Goal: Check status: Check status

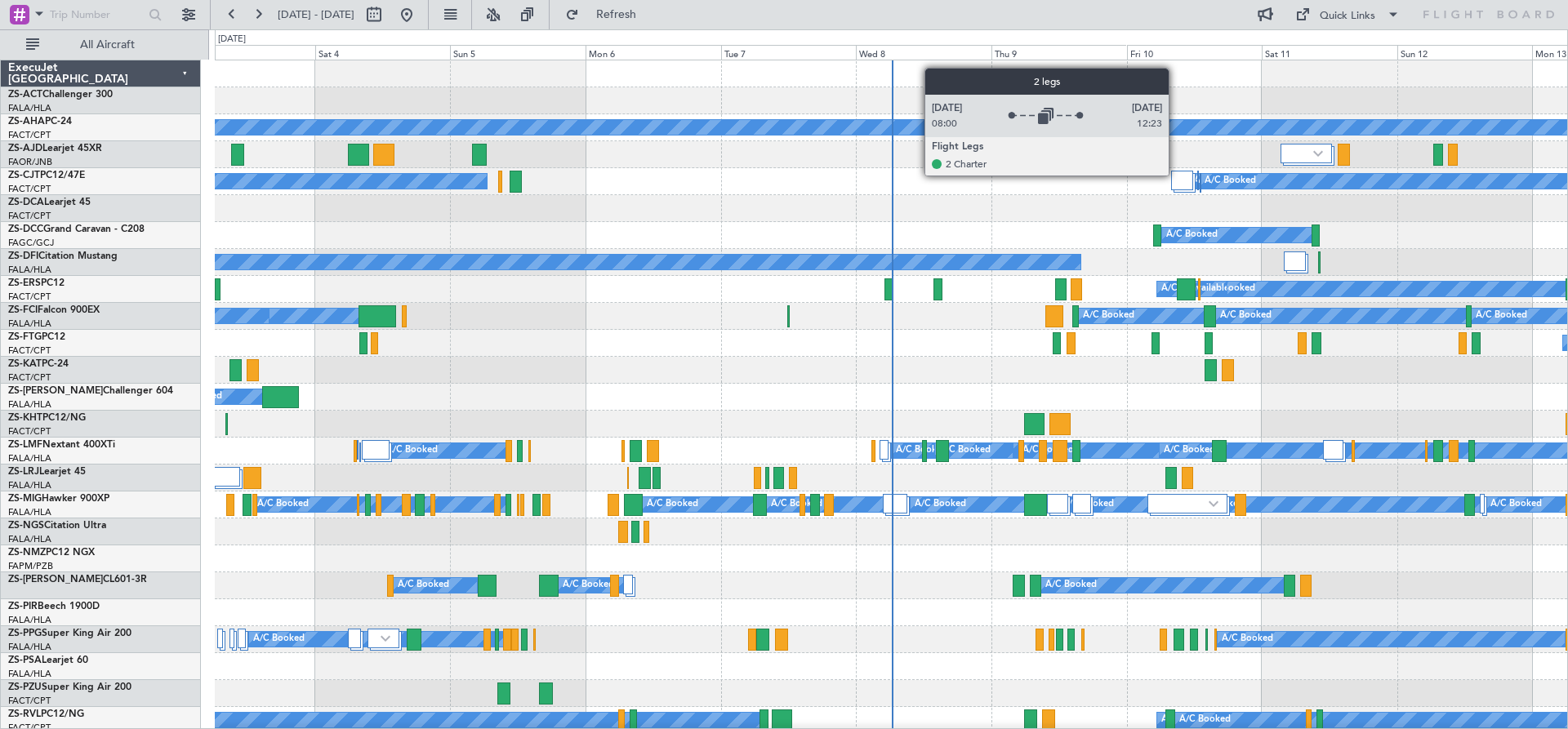
click at [1176, 175] on div at bounding box center [1182, 180] width 23 height 19
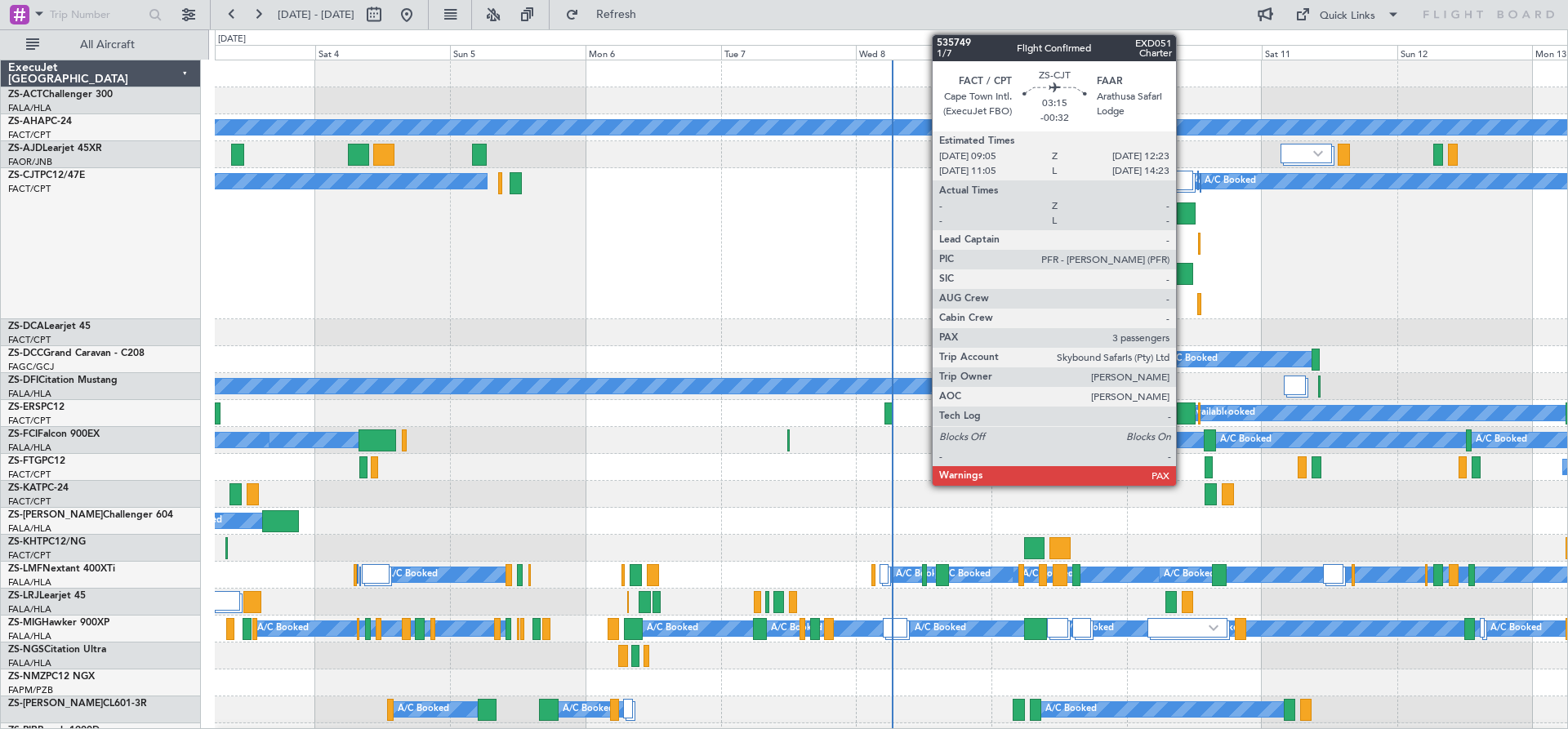
click at [1184, 214] on div at bounding box center [1186, 214] width 19 height 22
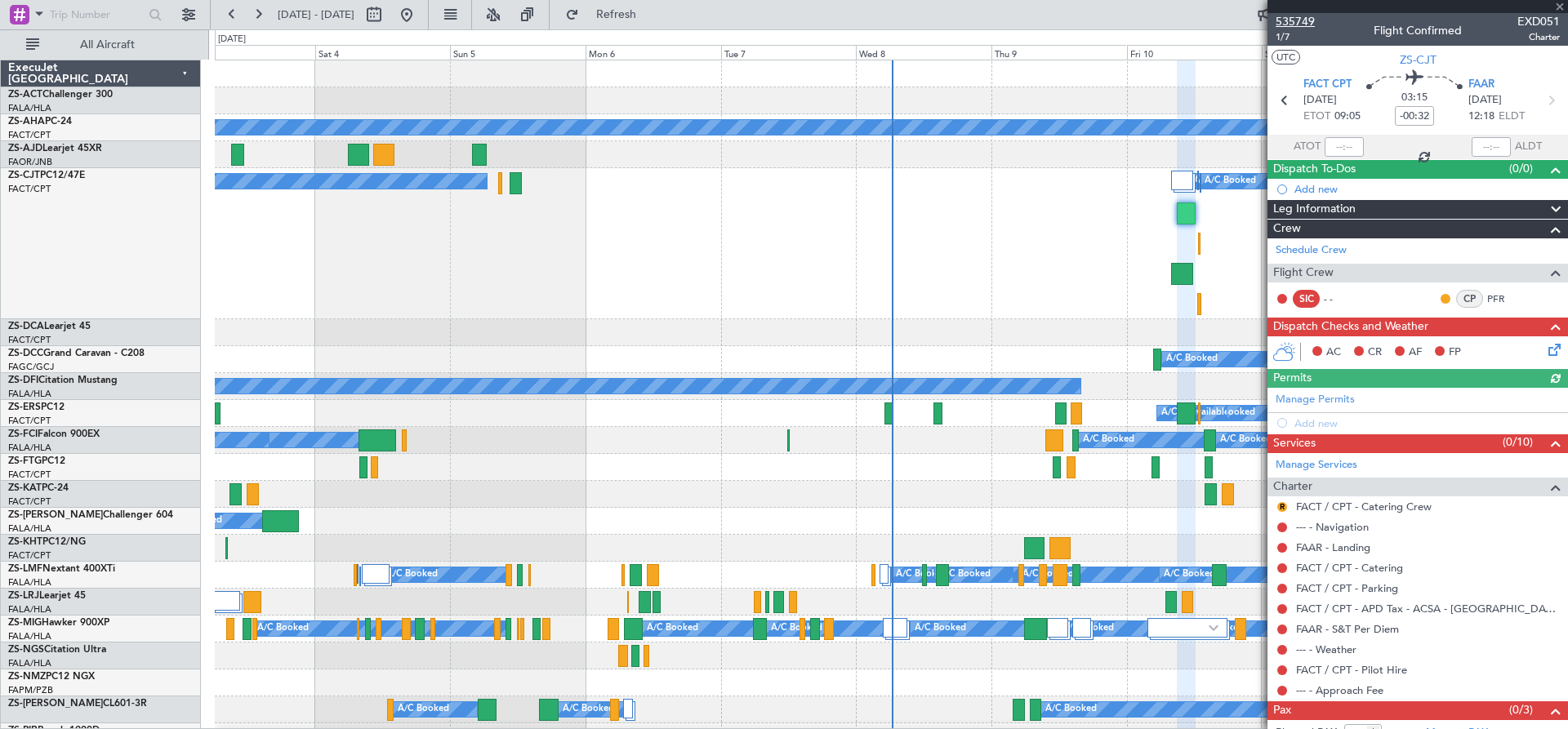
click at [1285, 23] on span "535749" at bounding box center [1295, 22] width 40 height 17
click at [1562, 8] on span at bounding box center [1560, 7] width 16 height 14
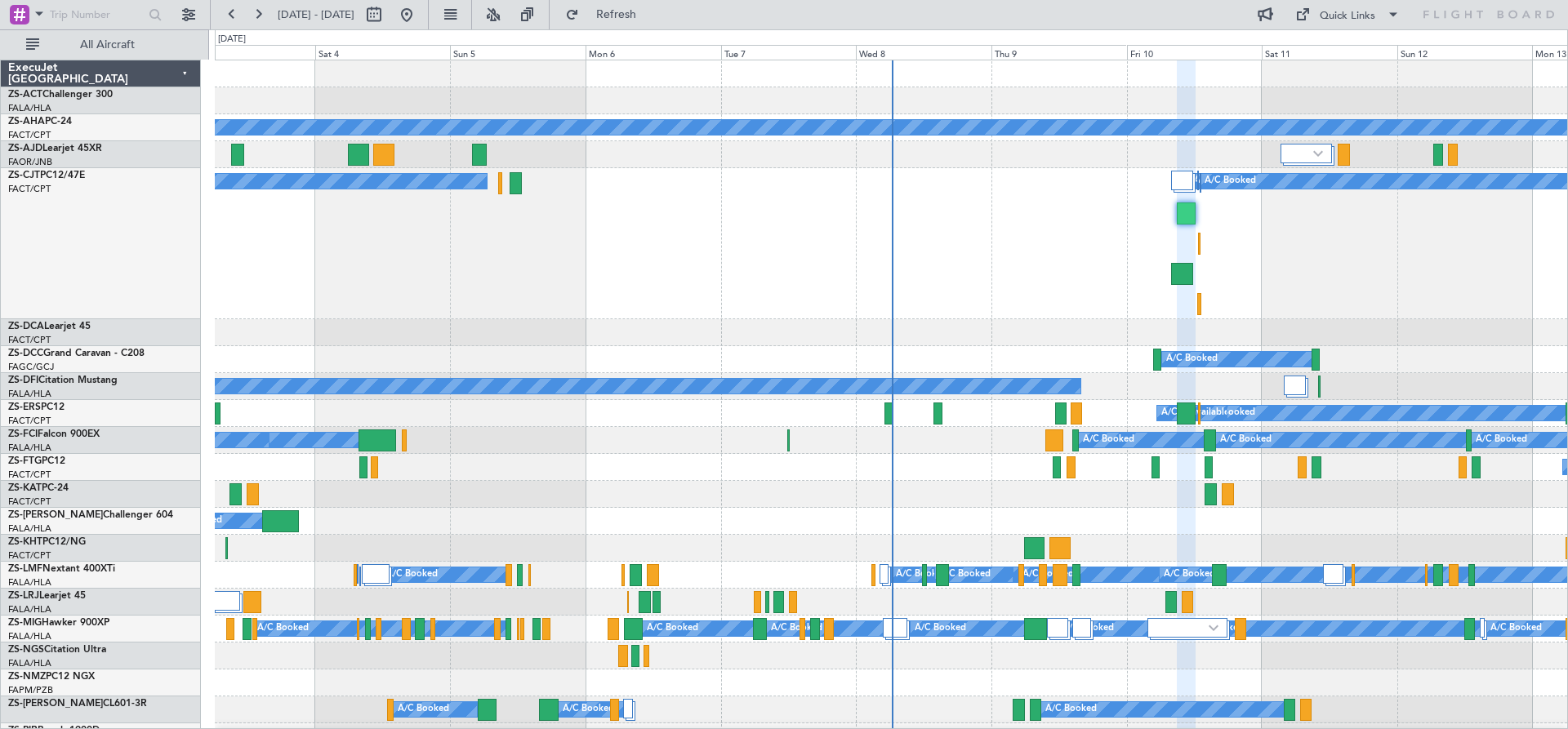
type input "0"
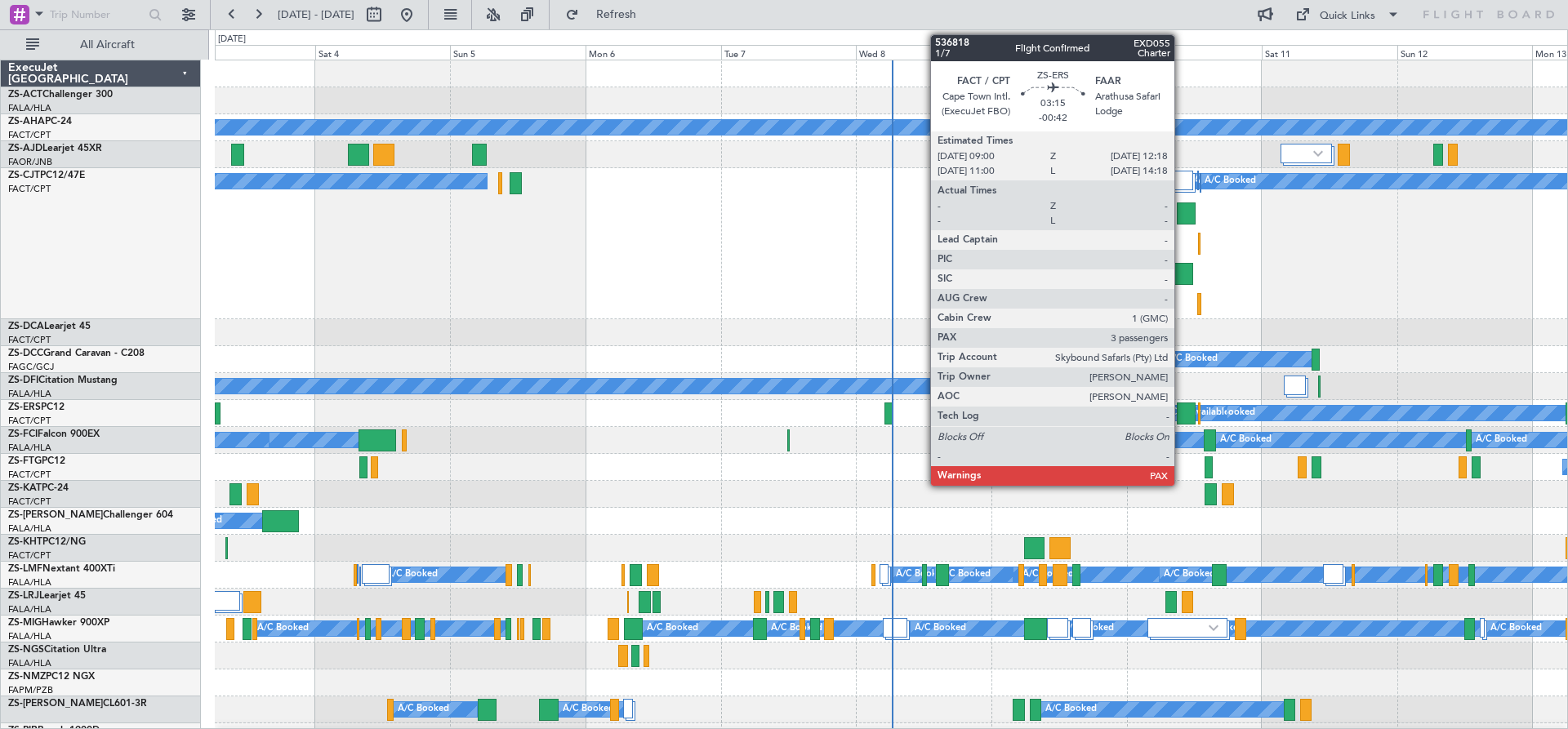
click at [1182, 412] on div at bounding box center [1186, 414] width 19 height 22
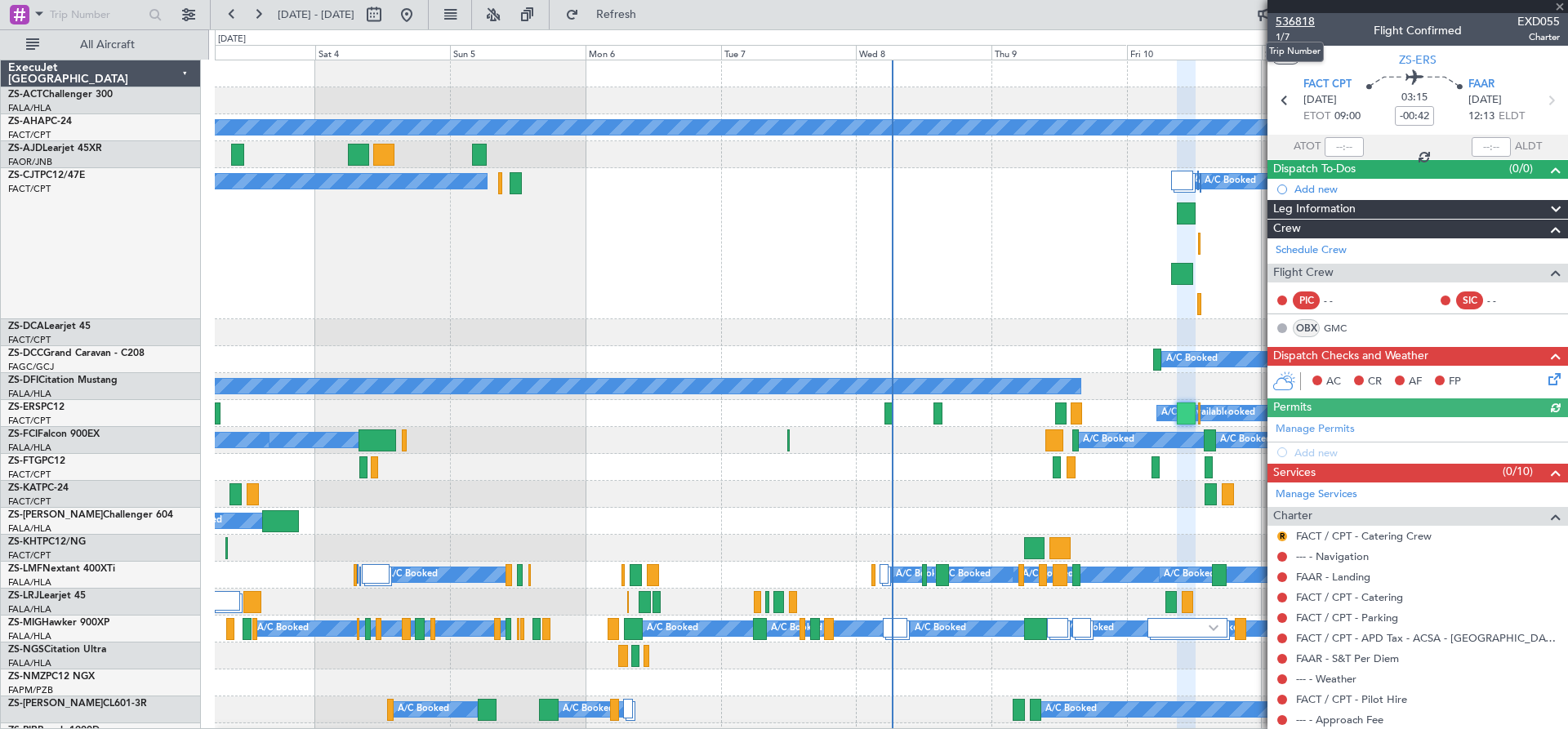
click at [1297, 25] on span "536818" at bounding box center [1295, 22] width 40 height 17
click at [1561, 6] on span at bounding box center [1560, 7] width 16 height 14
